Goal: Obtain resource: Obtain resource

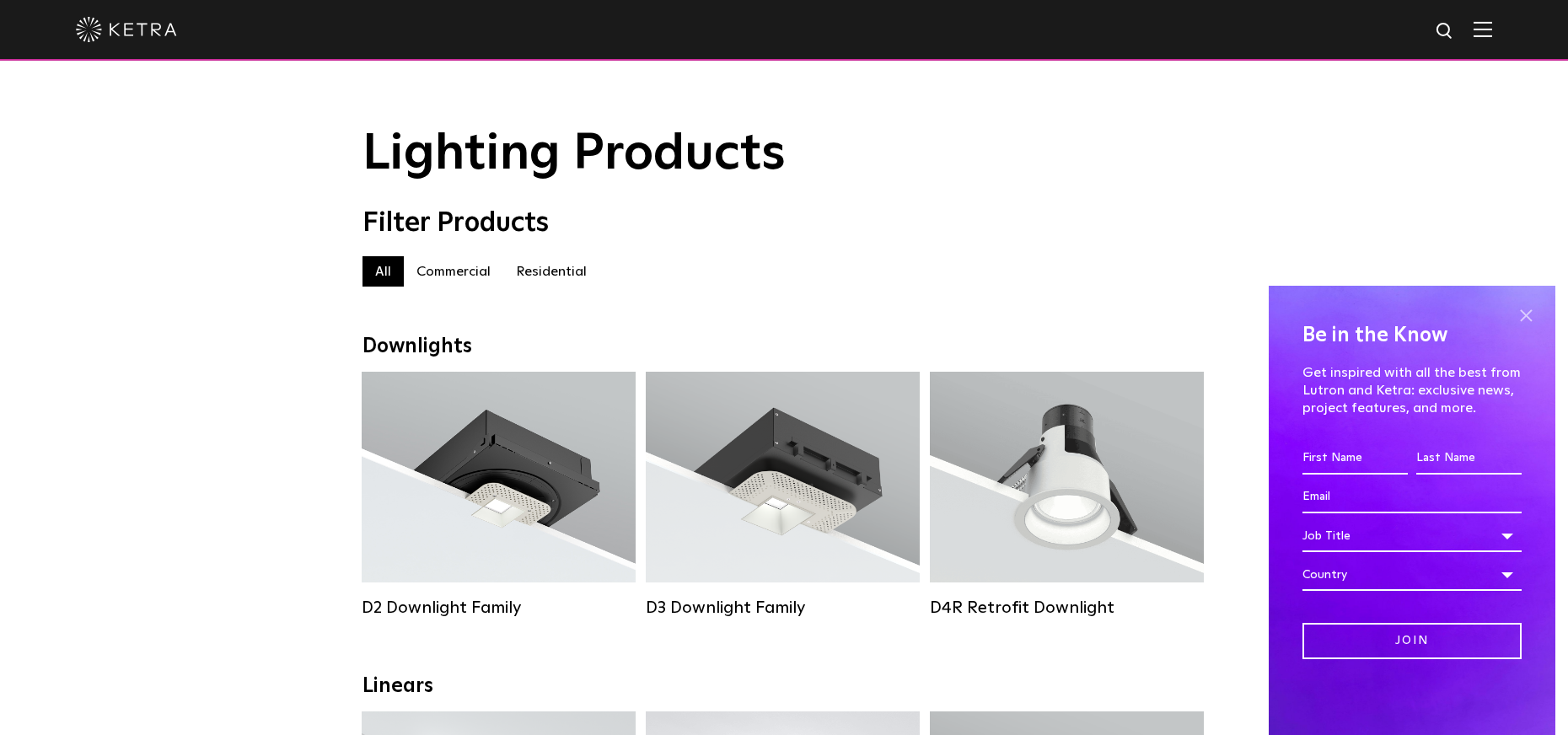
click at [1532, 308] on span at bounding box center [1525, 315] width 25 height 25
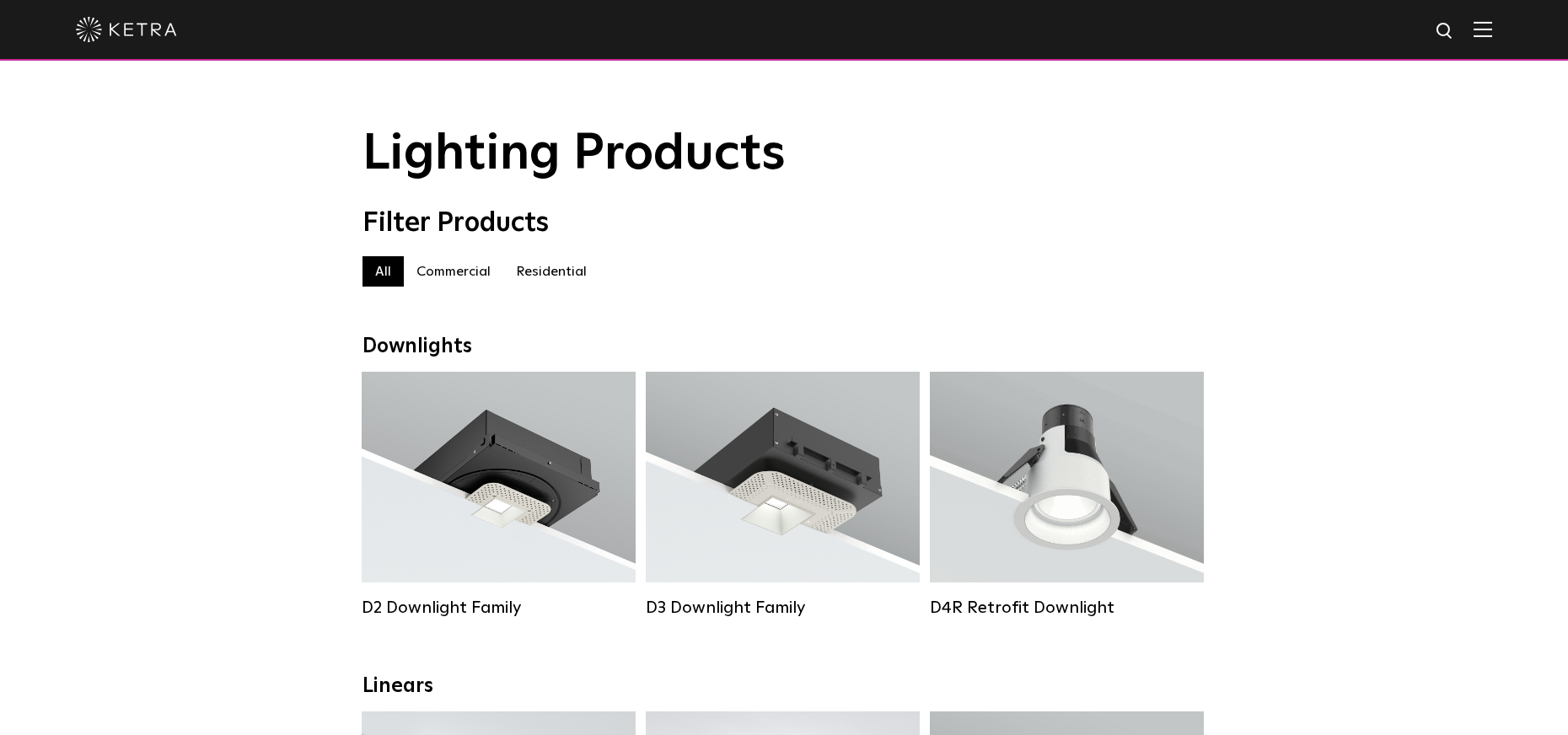
click at [544, 281] on label "Residential" at bounding box center [551, 271] width 96 height 30
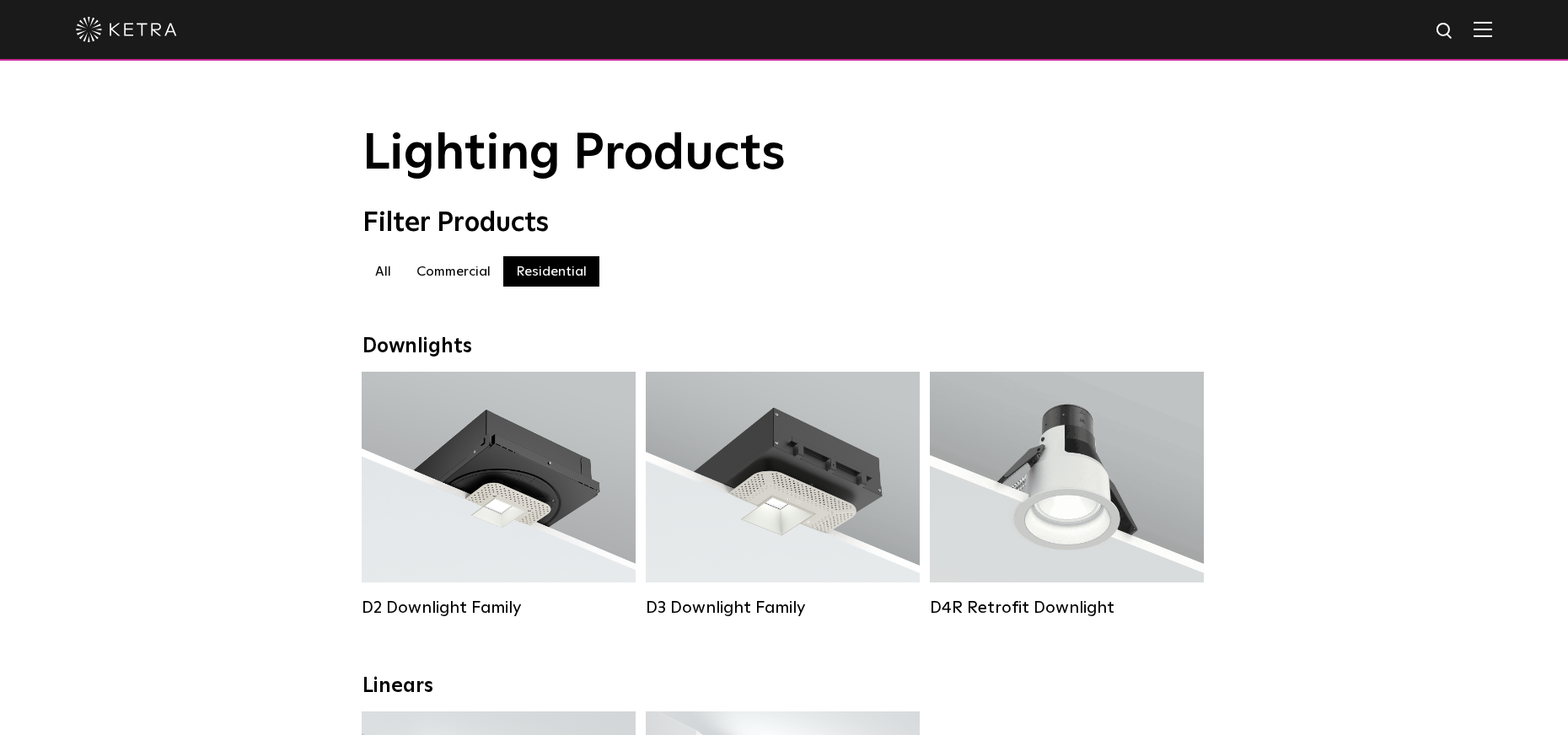
click at [544, 281] on label "Residential" at bounding box center [551, 271] width 96 height 30
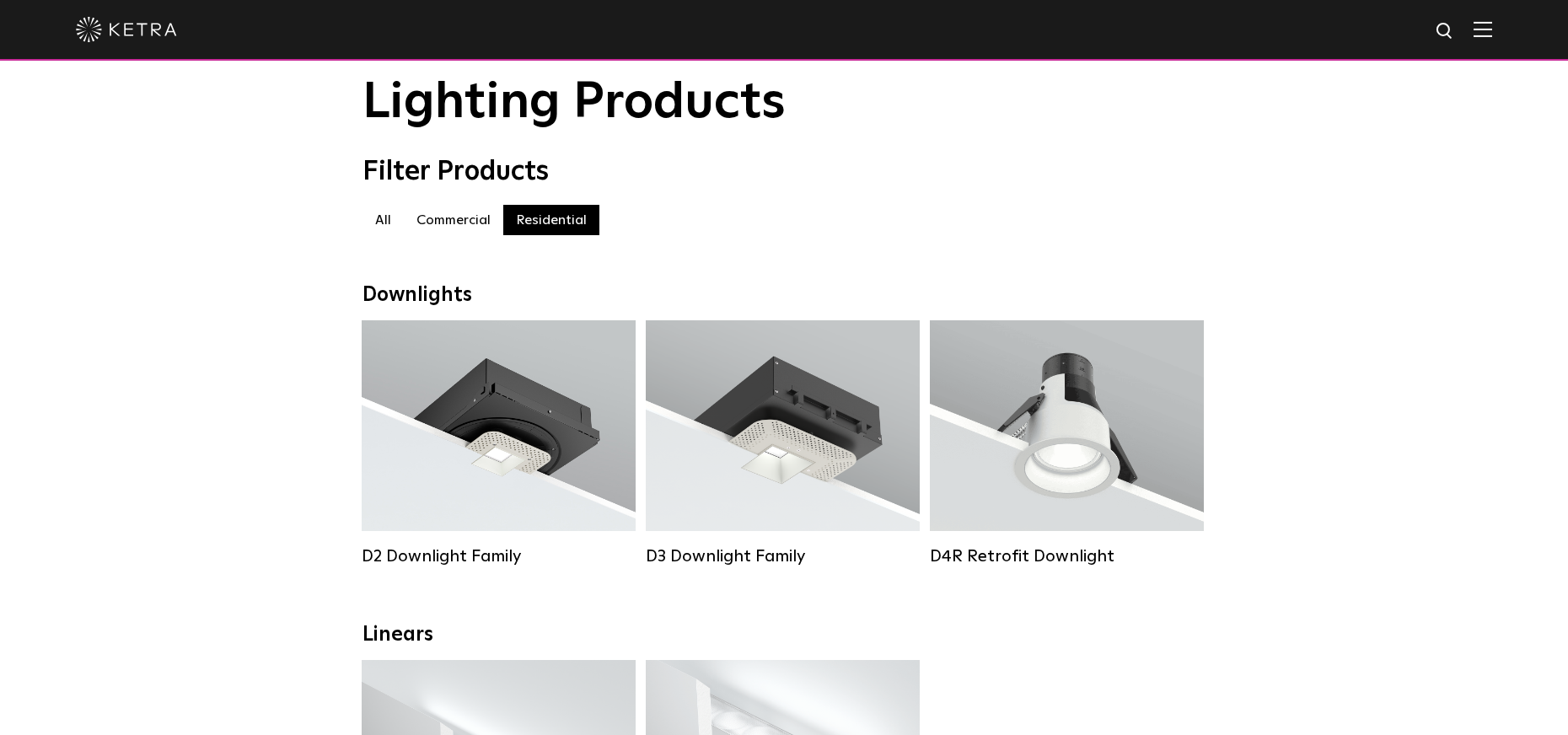
scroll to position [168, 0]
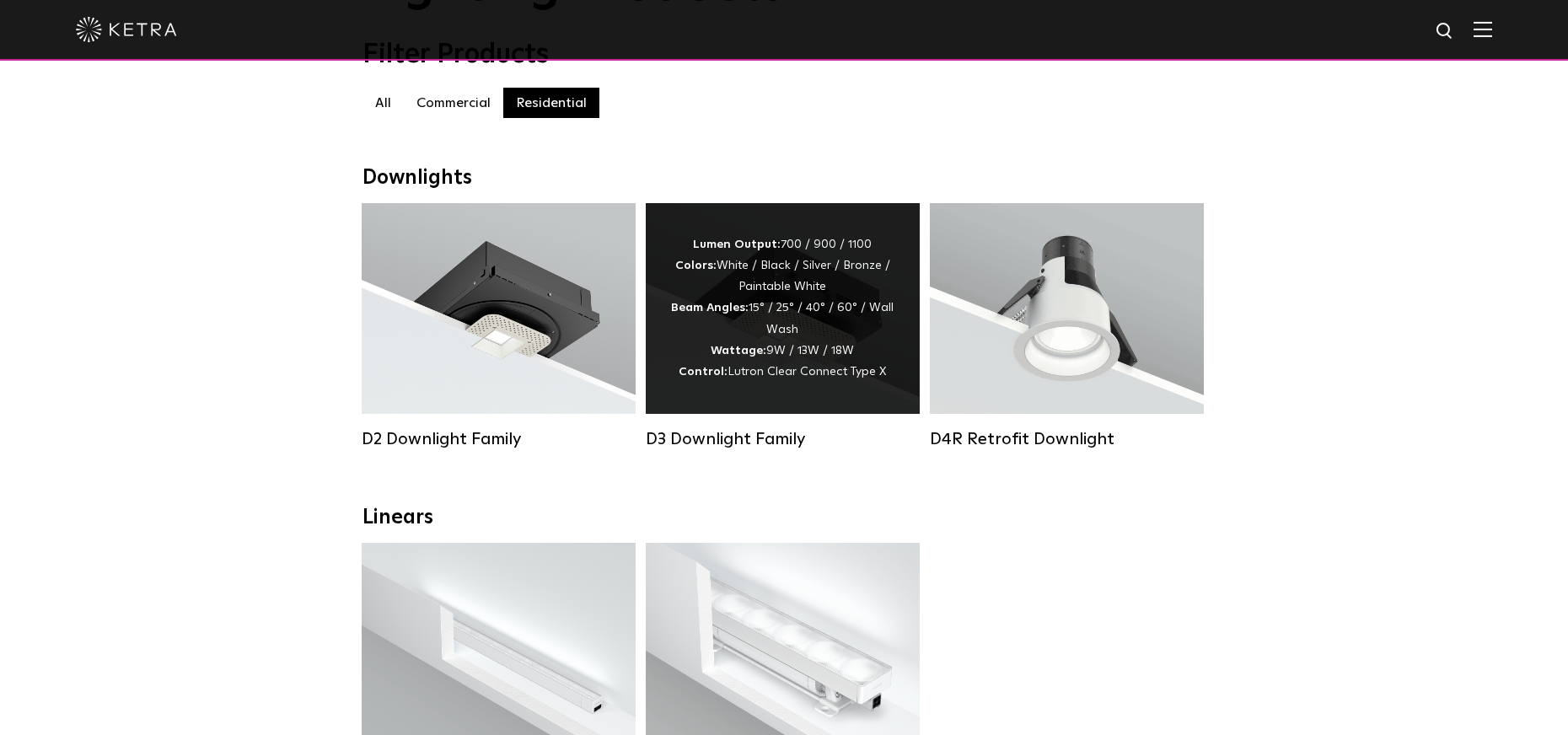
click at [773, 372] on span "Lutron Clear Connect Type X" at bounding box center [807, 371] width 159 height 12
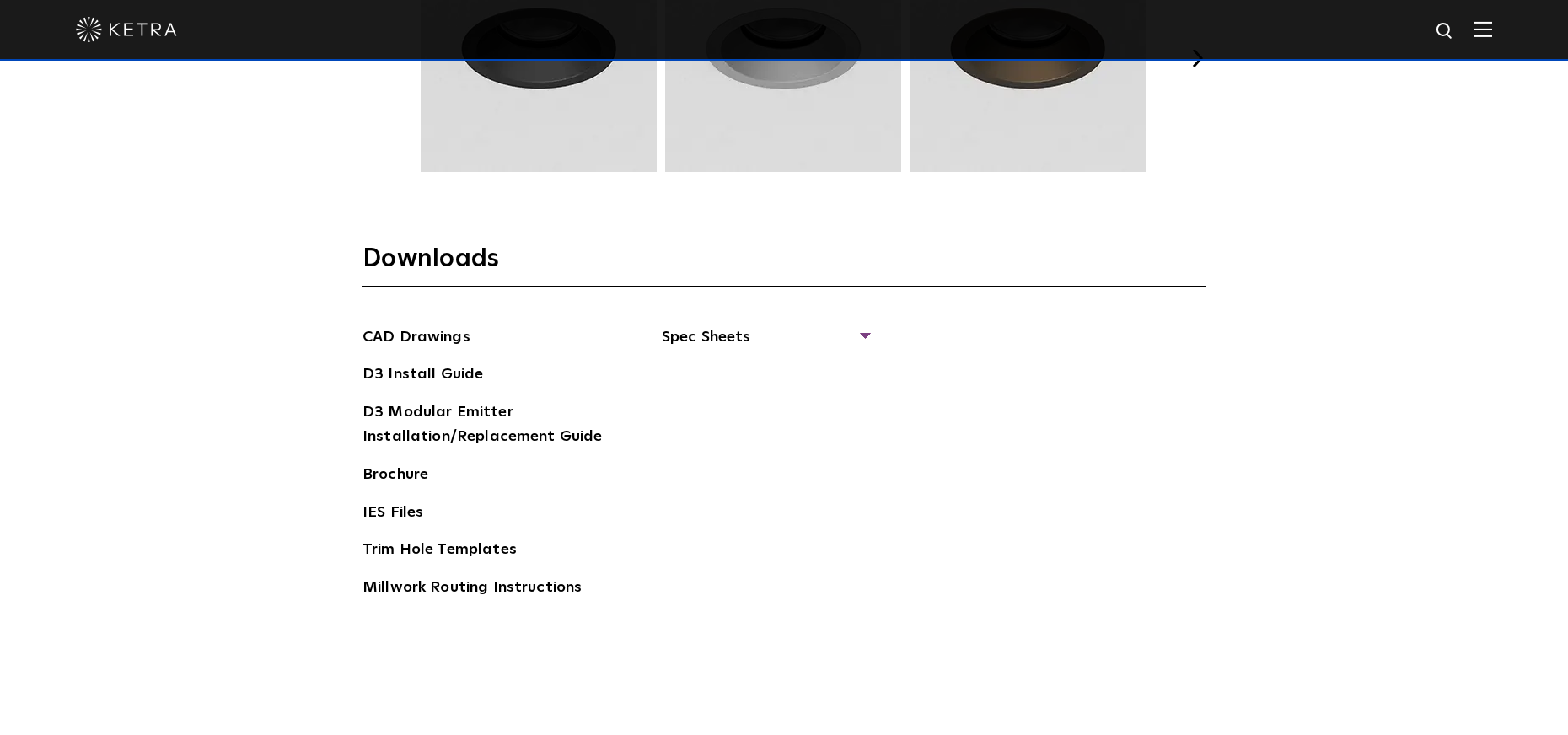
scroll to position [2530, 0]
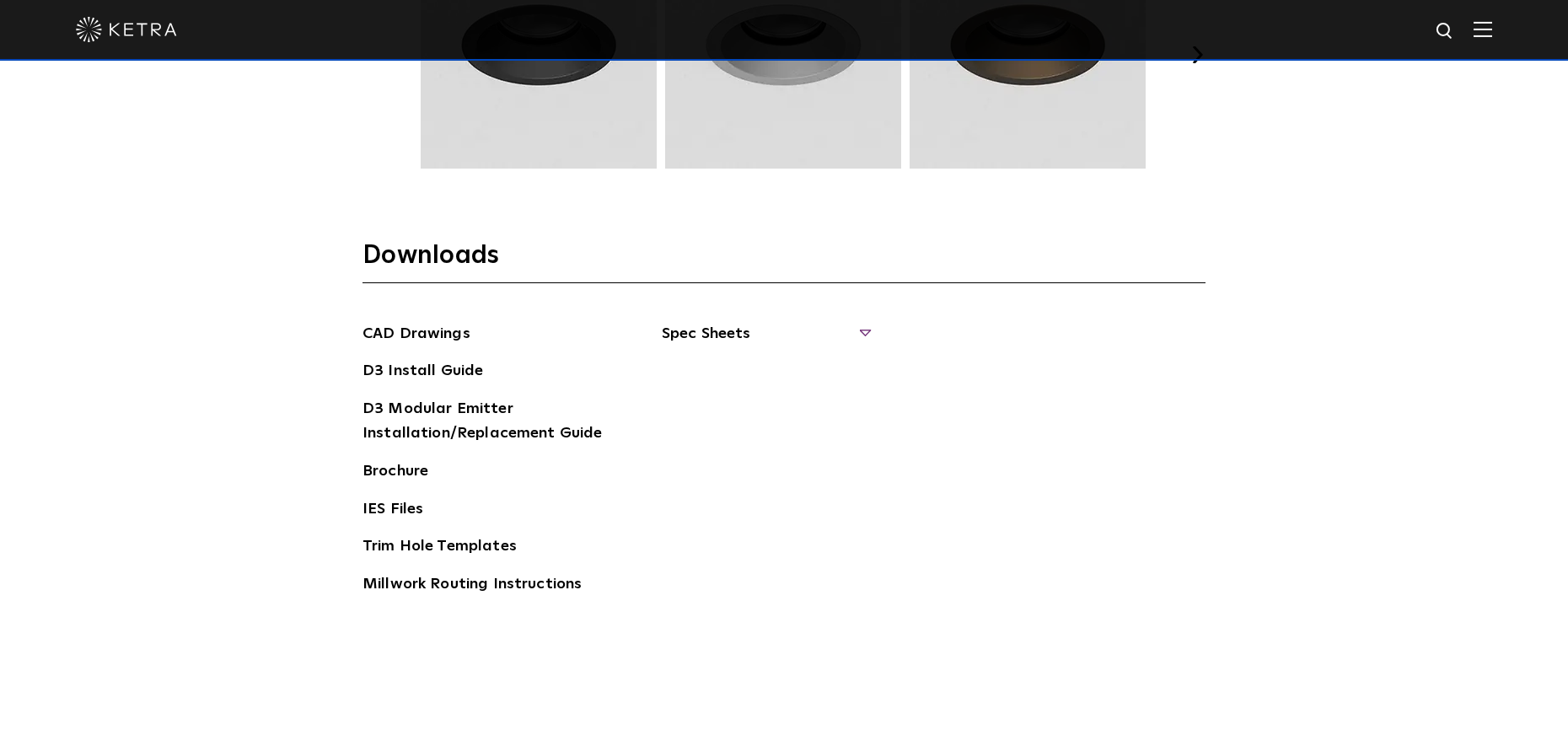
click at [709, 327] on span "Spec Sheets" at bounding box center [766, 340] width 207 height 37
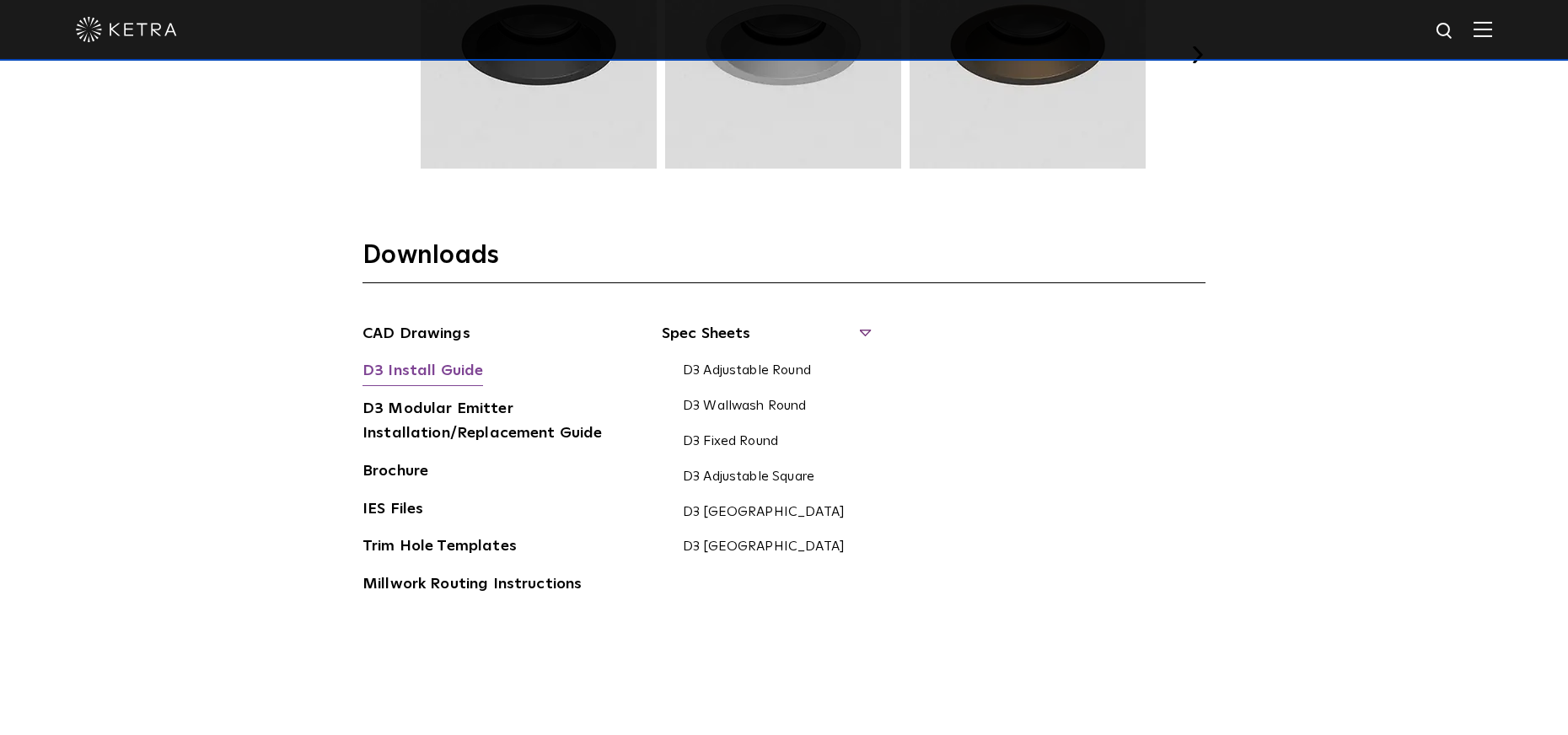
click at [425, 371] on link "D3 Install Guide" at bounding box center [422, 373] width 121 height 27
click at [724, 436] on link "D3 Fixed Round" at bounding box center [730, 442] width 96 height 18
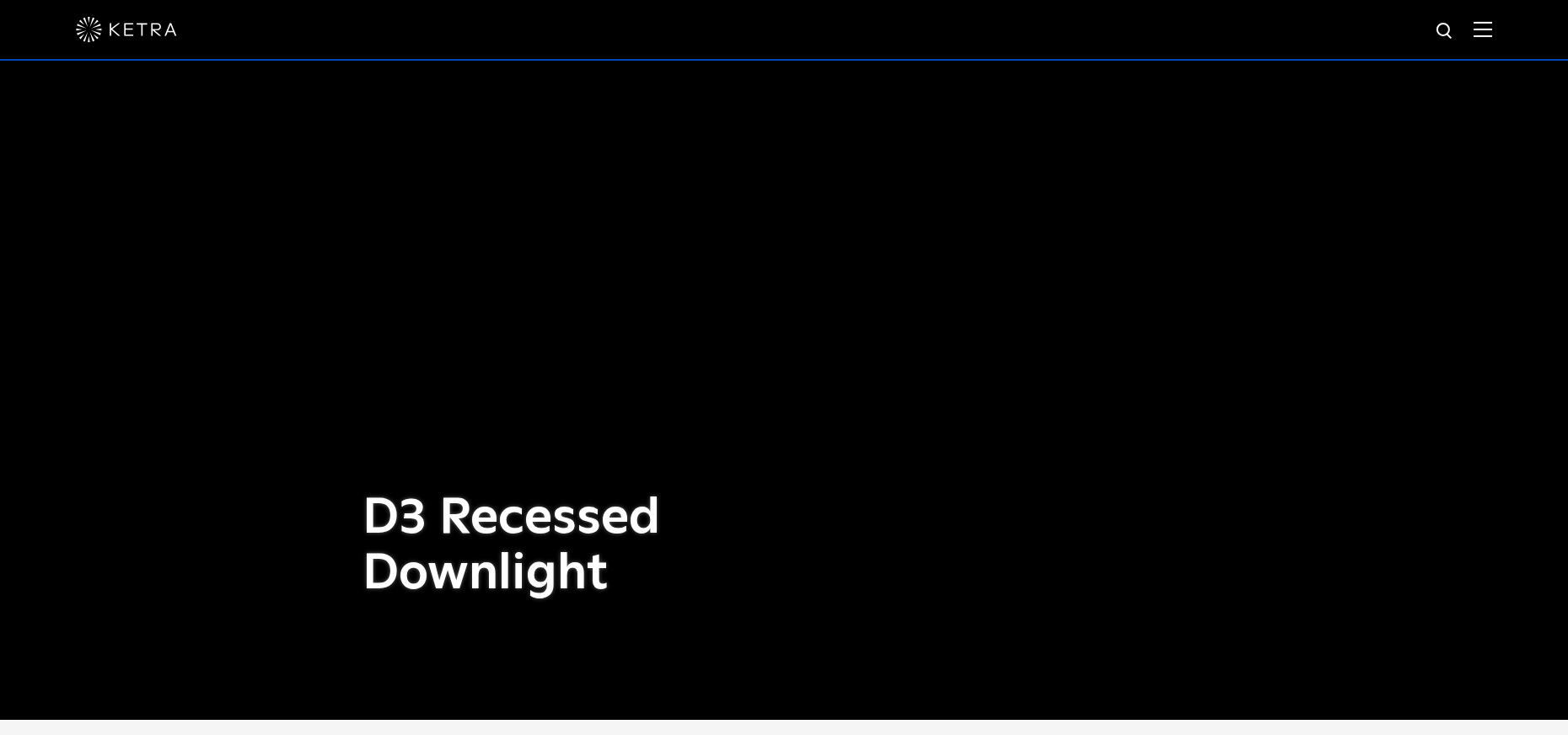
scroll to position [0, 0]
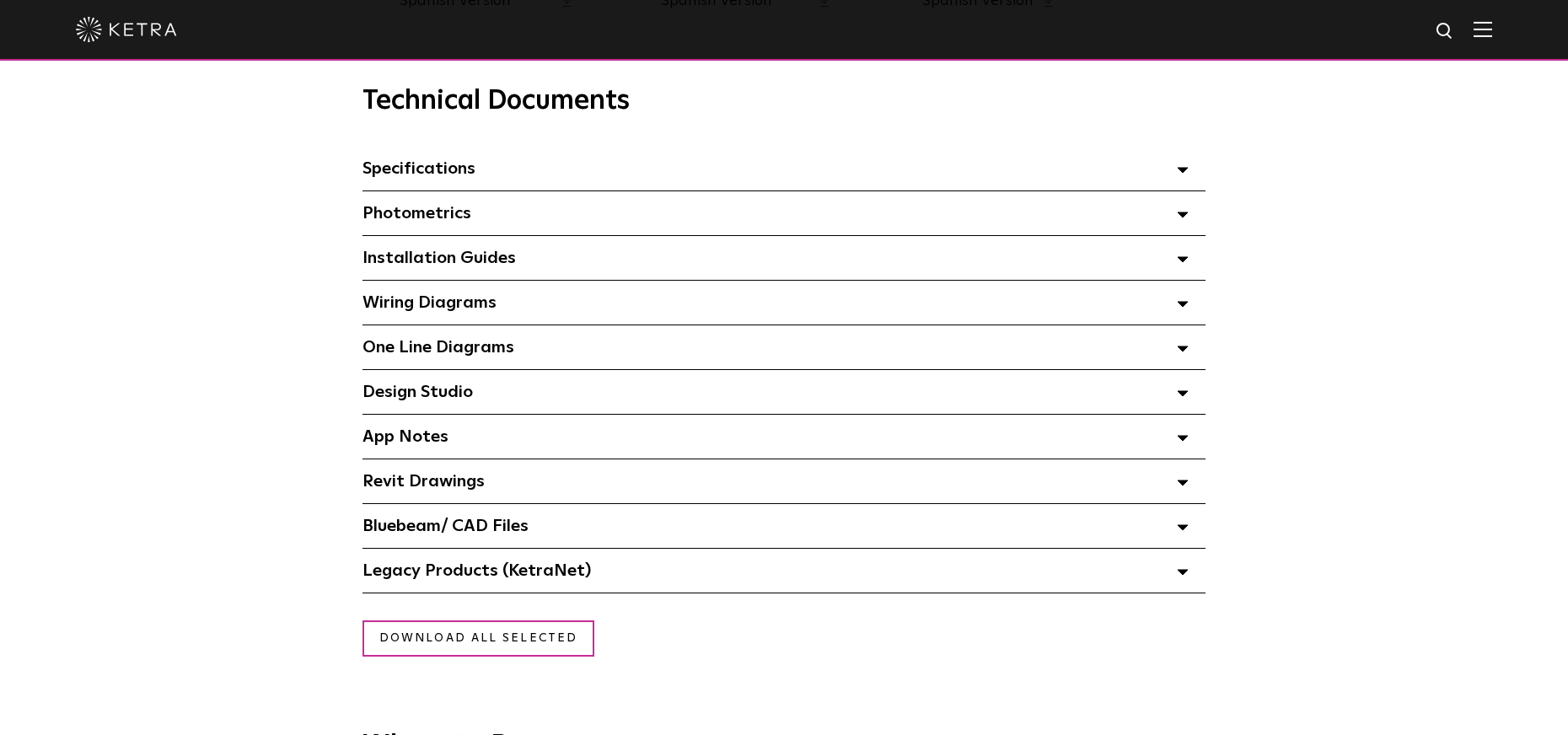
scroll to position [1181, 0]
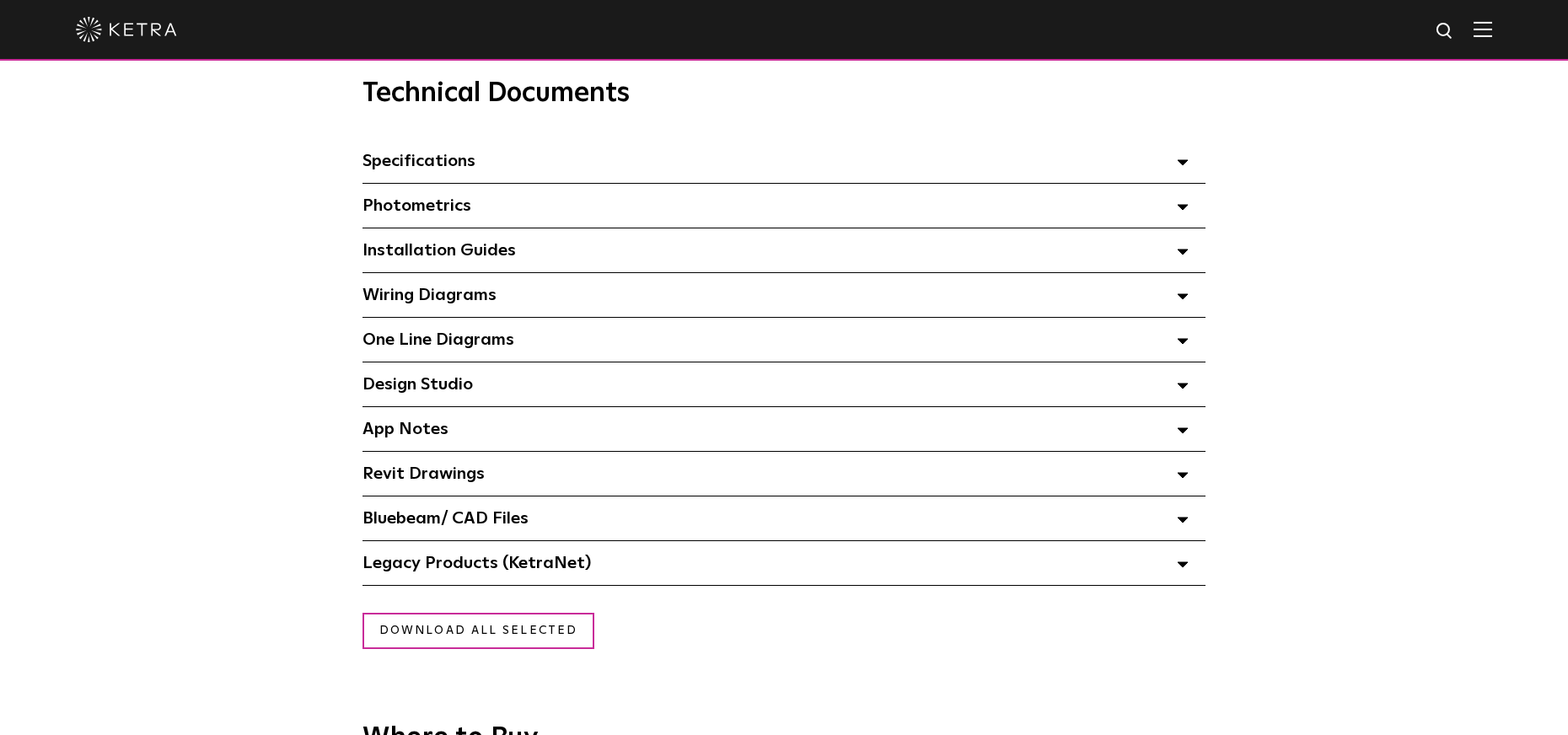
click at [505, 348] on span "One Line Diagrams Select checkboxes to use the bulk download option below" at bounding box center [438, 339] width 152 height 16
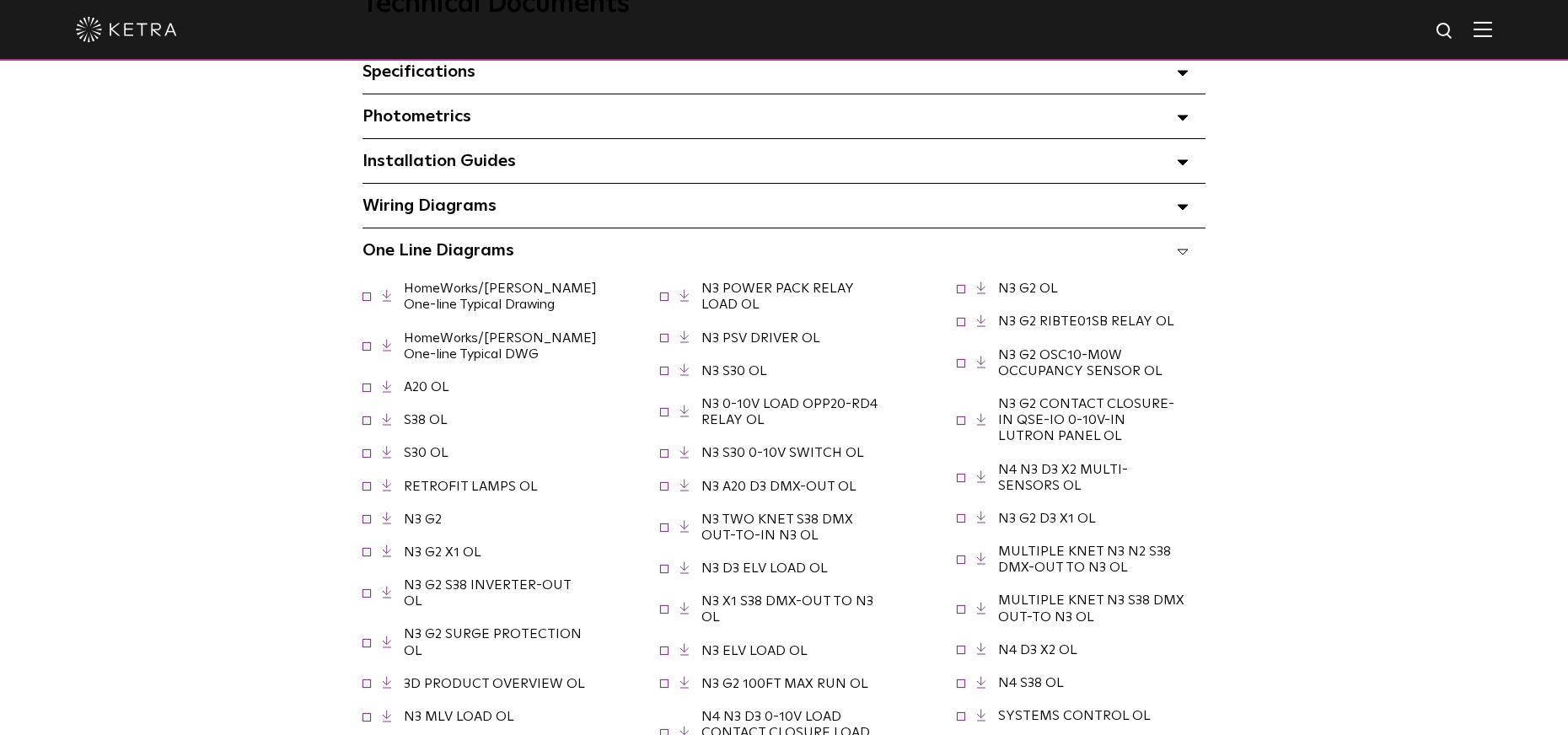
scroll to position [1265, 0]
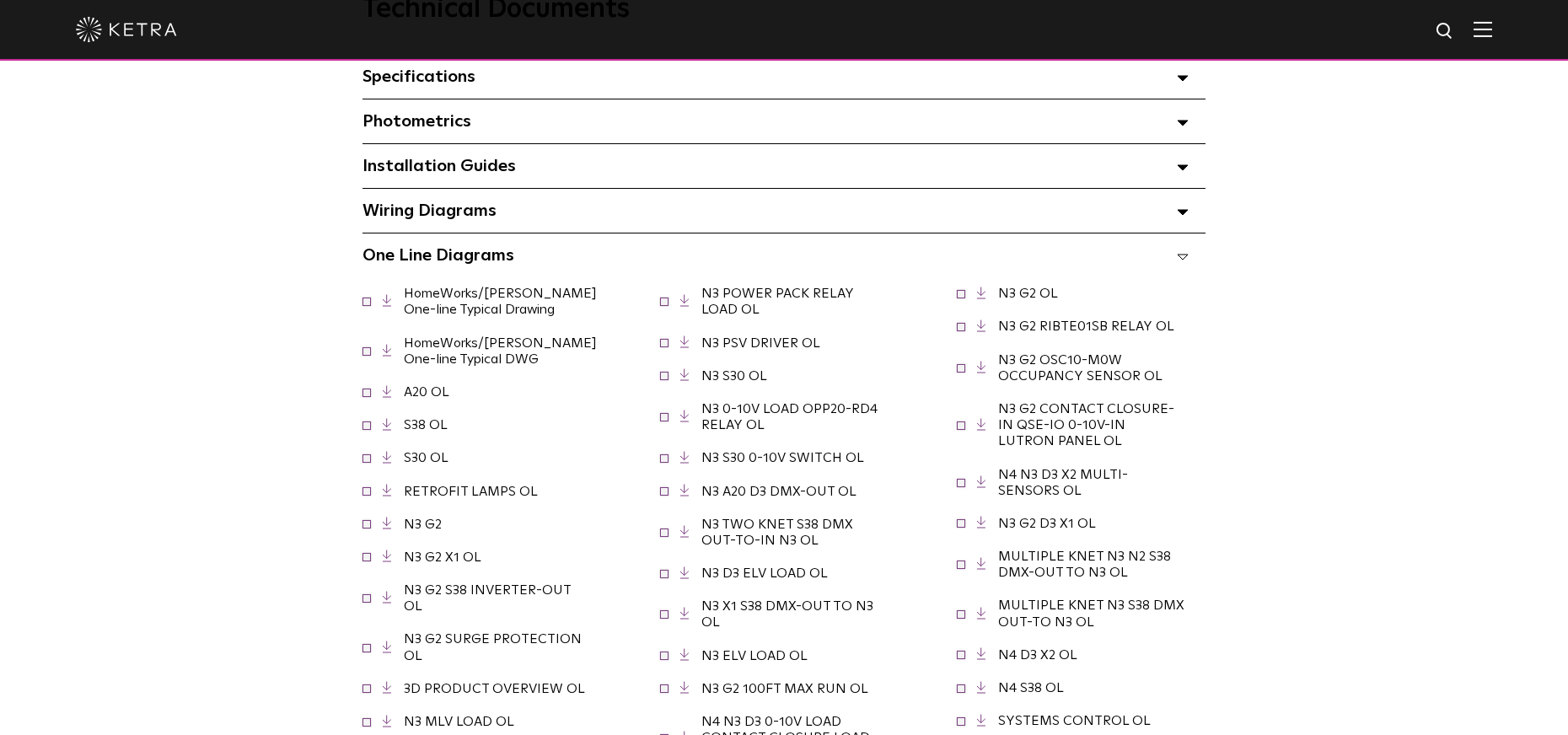
click at [441, 295] on link "HomeWorks/Ketra One-line Typical Drawing" at bounding box center [501, 302] width 193 height 30
click at [443, 353] on link "HomeWorks/Ketra One-line Typical DWG" at bounding box center [501, 351] width 193 height 30
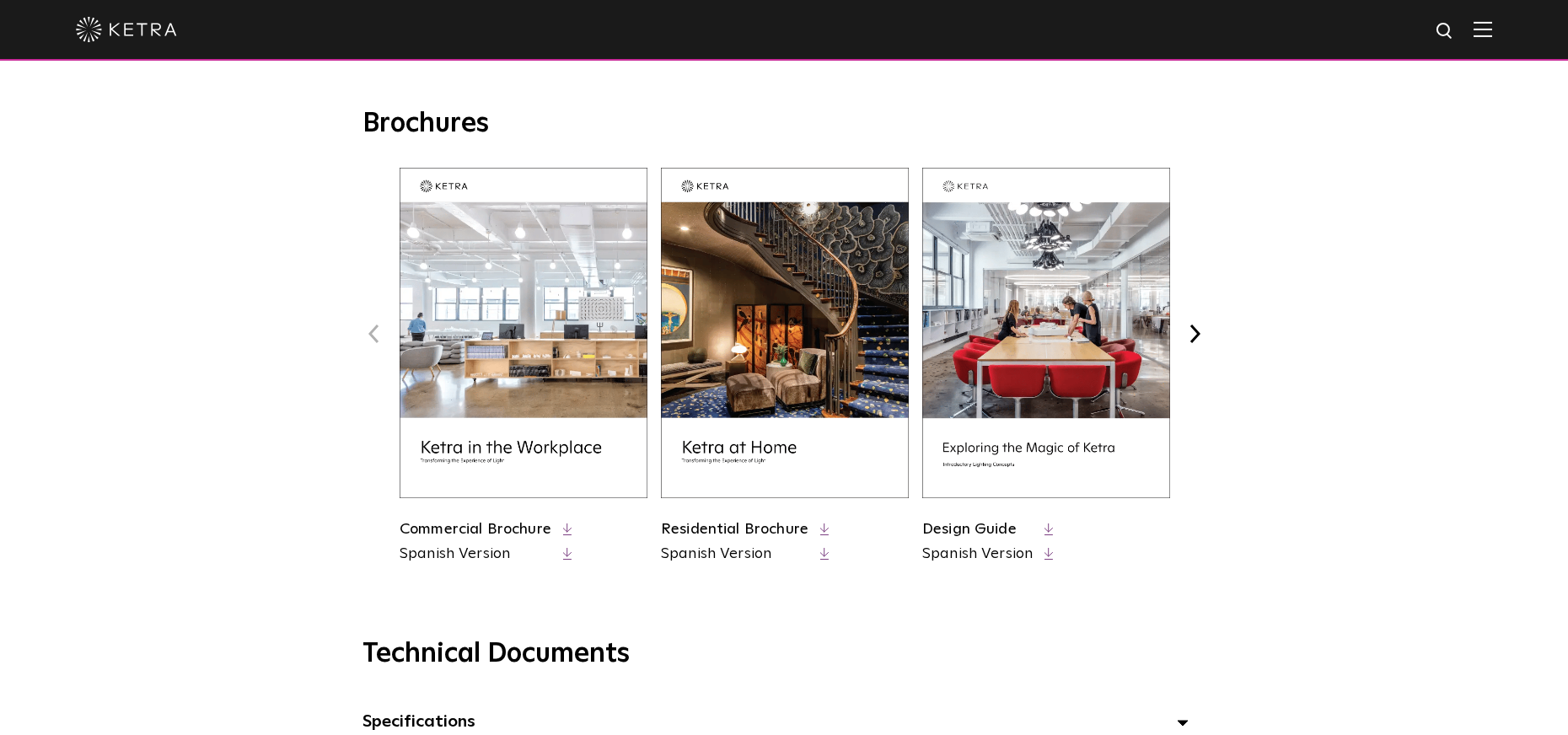
scroll to position [590, 0]
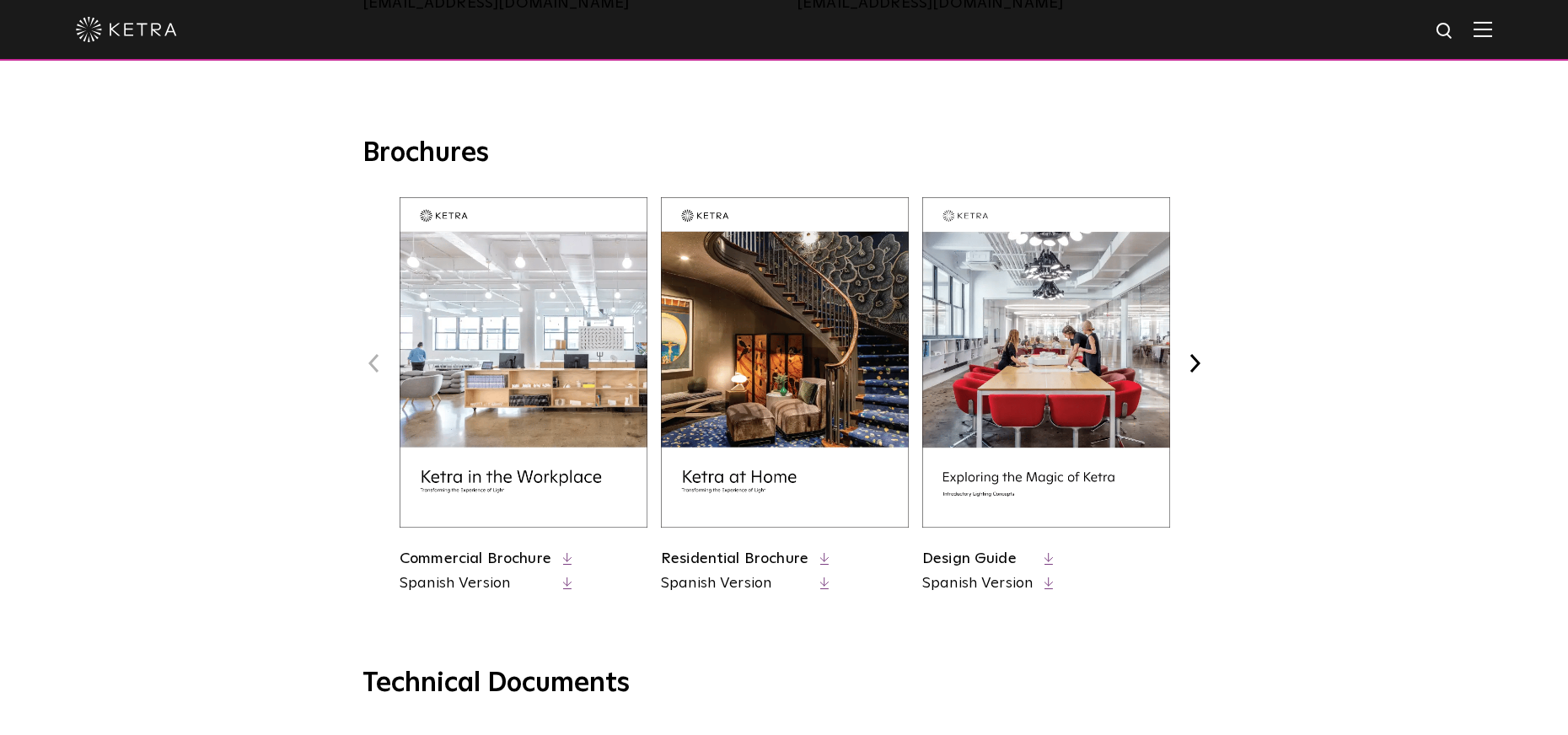
click at [1379, 142] on div "Brochures Previous Commercial Brochure Spanish Version Next" at bounding box center [784, 381] width 1568 height 489
